Goal: Information Seeking & Learning: Learn about a topic

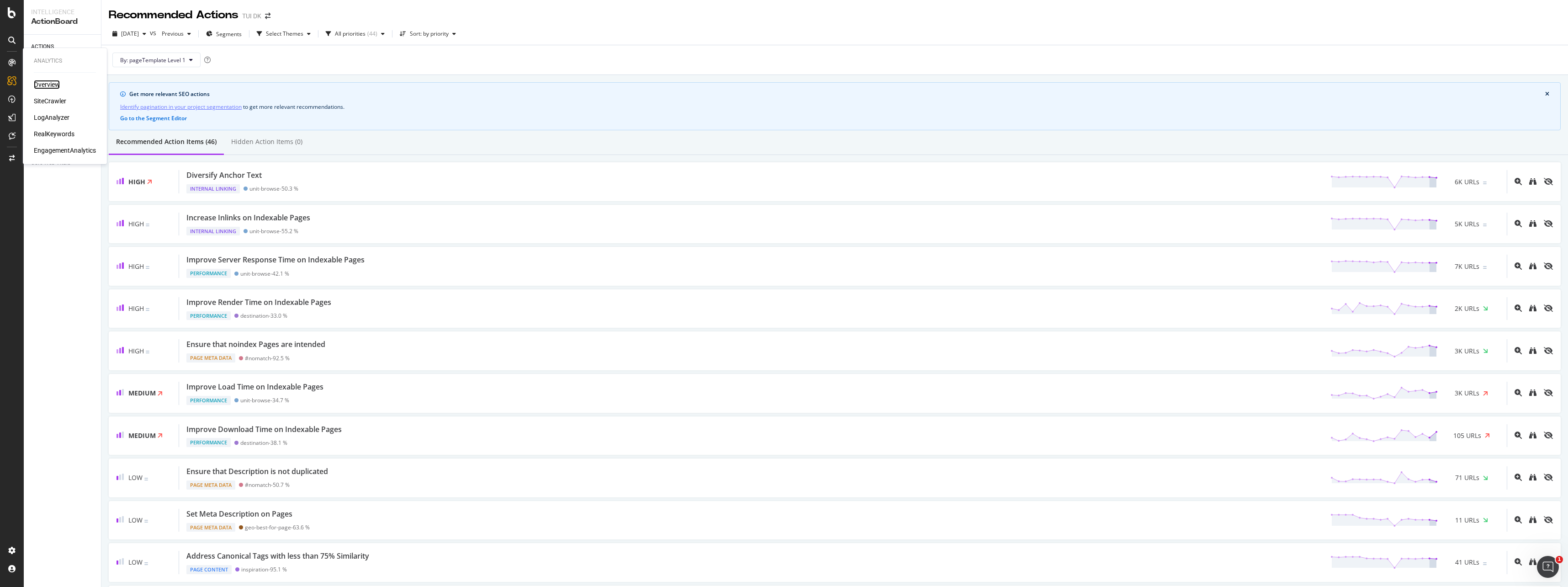
click at [40, 82] on div "Overview" at bounding box center [47, 84] width 26 height 9
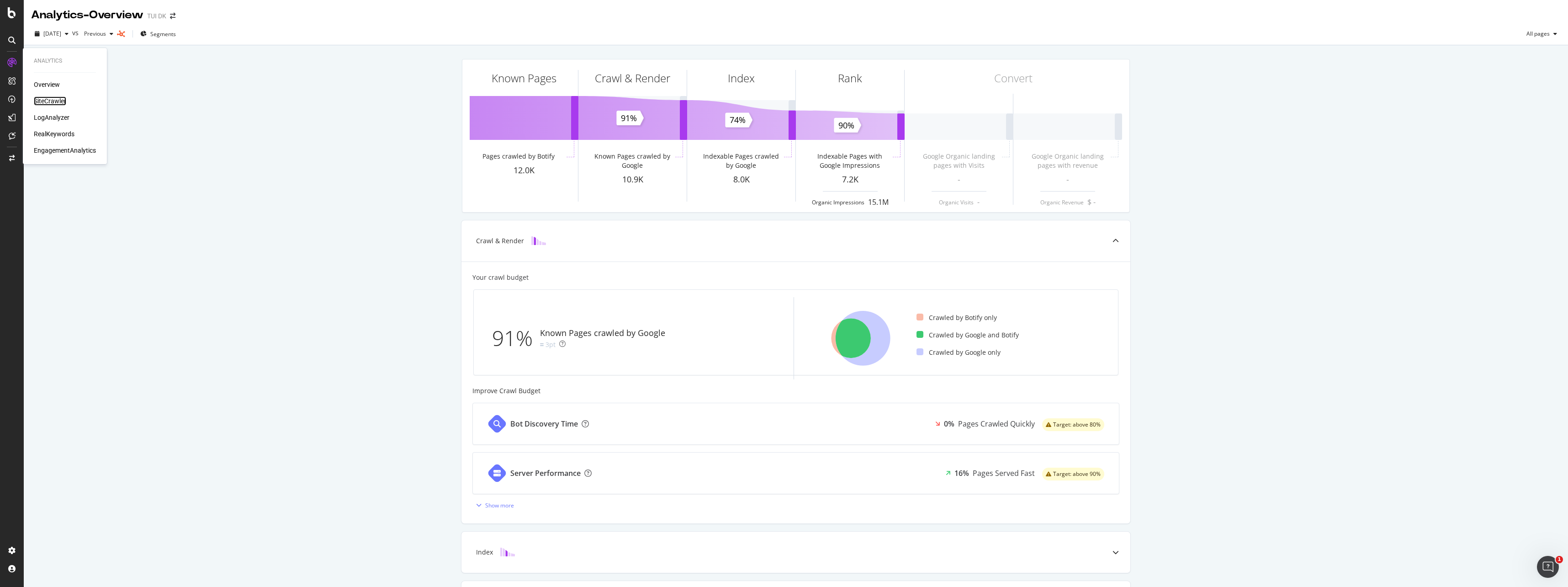
click at [50, 102] on div "SiteCrawler" at bounding box center [50, 100] width 32 height 9
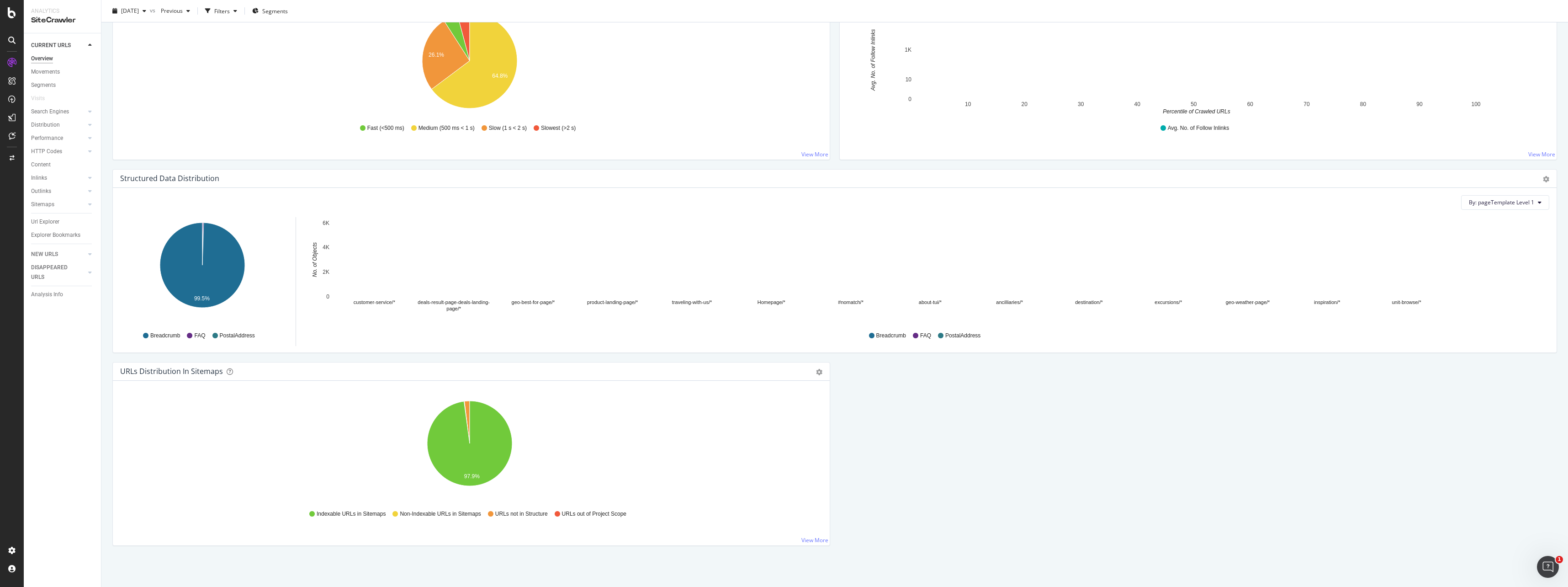
scroll to position [328, 0]
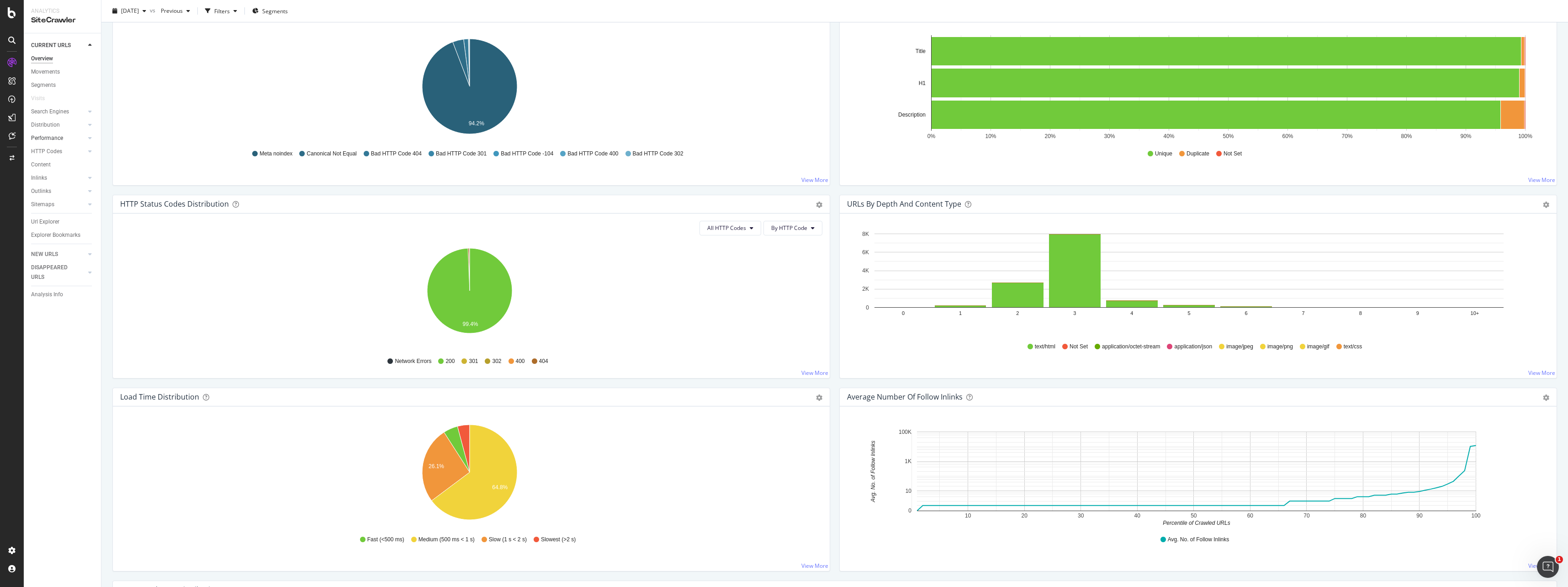
click at [72, 137] on link "Performance" at bounding box center [58, 138] width 54 height 10
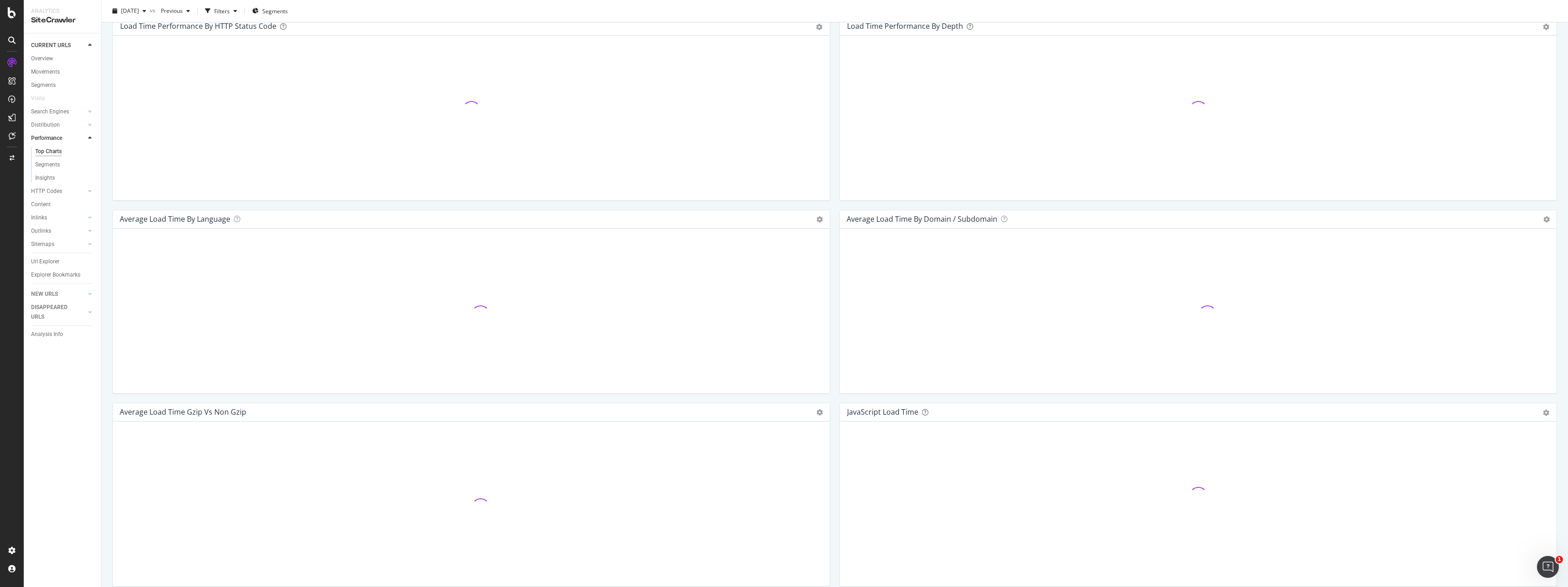
scroll to position [328, 0]
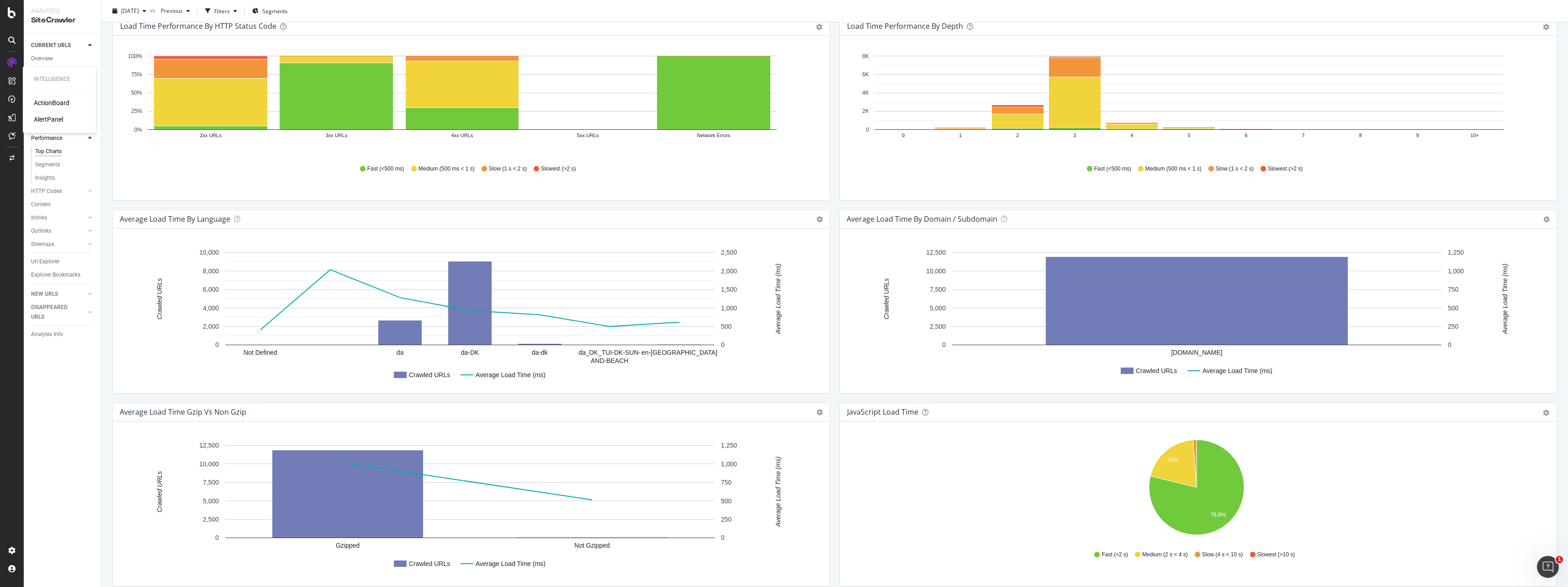
click at [46, 100] on div "ActionBoard" at bounding box center [52, 102] width 36 height 9
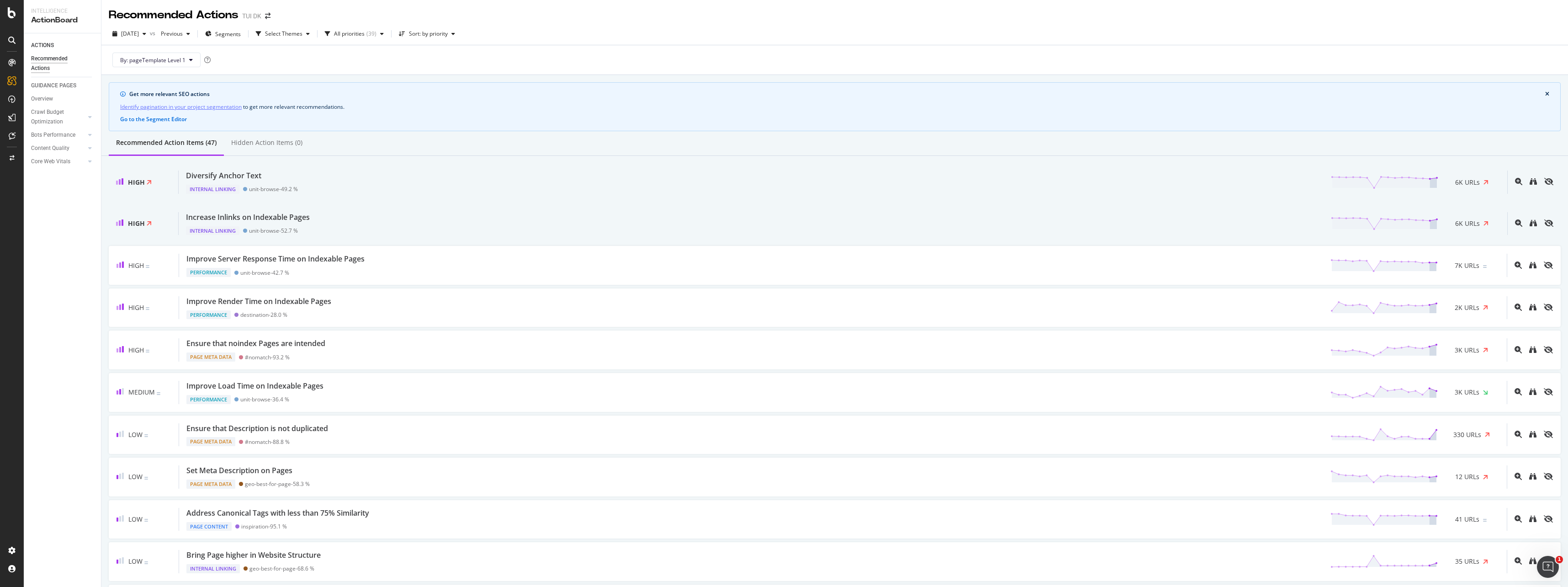
click at [208, 177] on div "Diversify Anchor Text" at bounding box center [223, 175] width 75 height 10
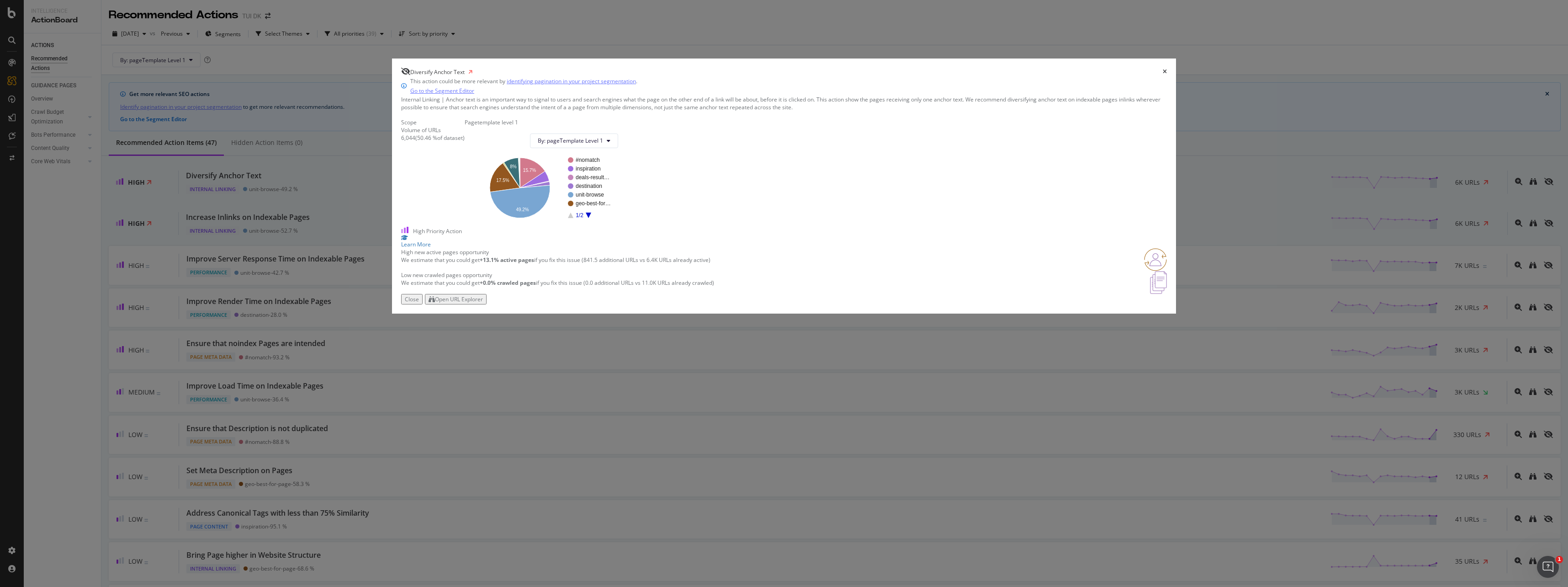
click at [486, 107] on div "Diversify Anchor Text This action could be more relevant by identifying paginat…" at bounding box center [784, 294] width 1568 height 587
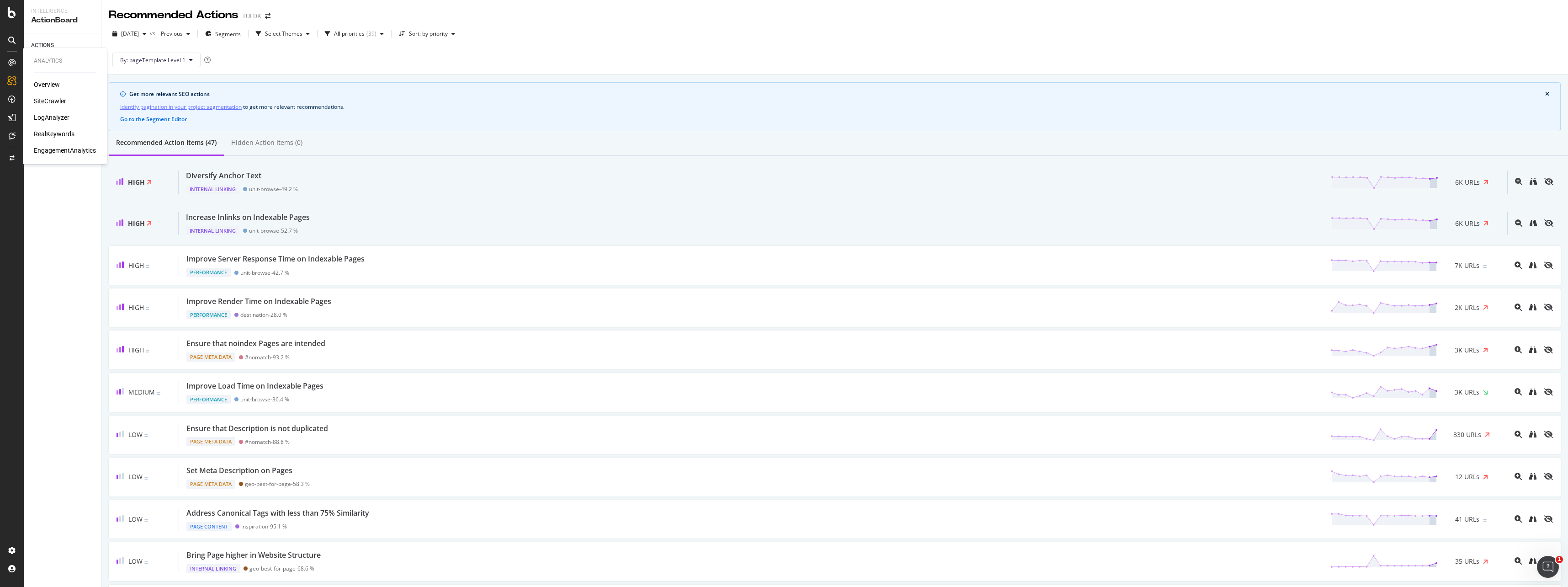
click at [58, 118] on div "LogAnalyzer" at bounding box center [52, 117] width 36 height 9
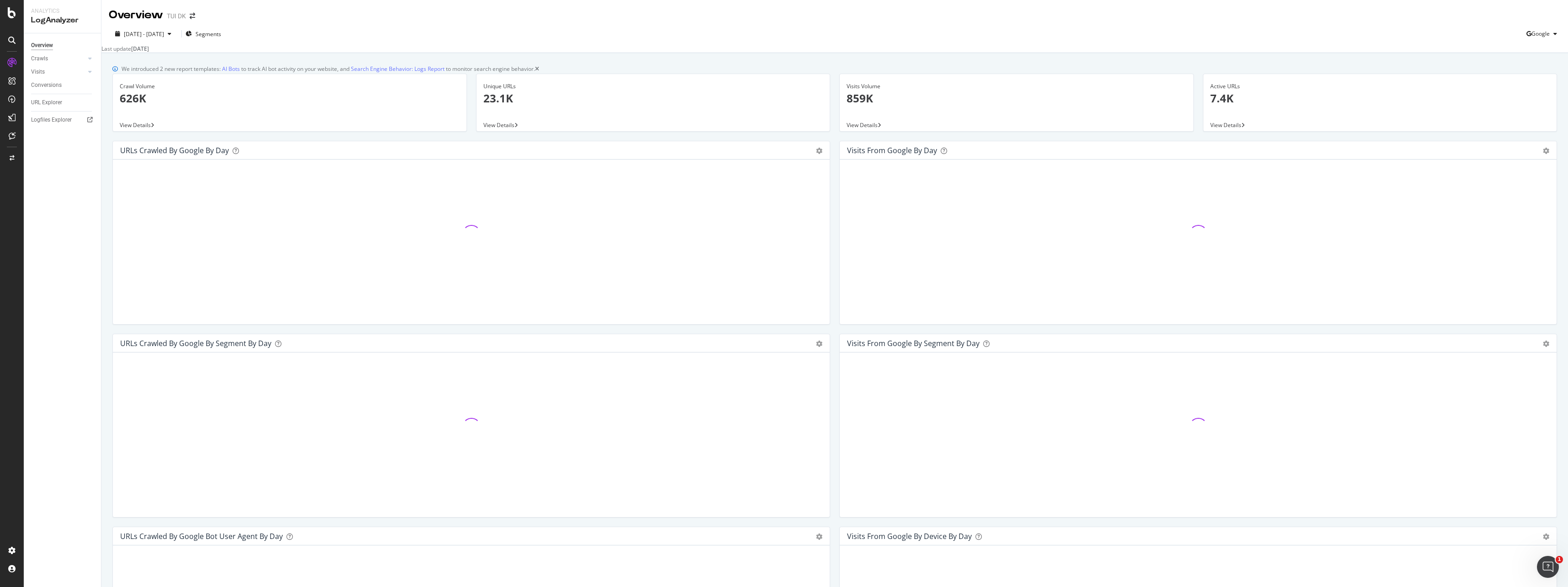
click at [830, 261] on div "URLs Crawled by Google by day Area Table Hold CTRL while clicking to filter the…" at bounding box center [471, 237] width 727 height 193
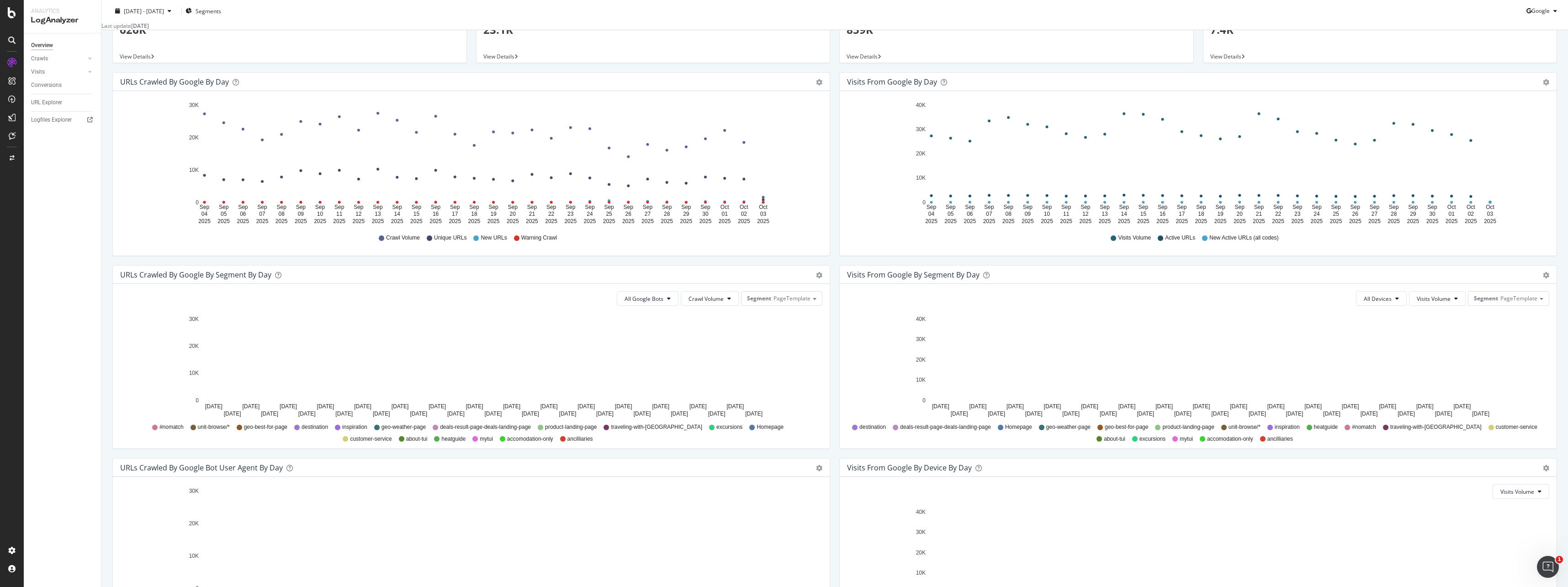
scroll to position [46, 0]
